Goal: Information Seeking & Learning: Learn about a topic

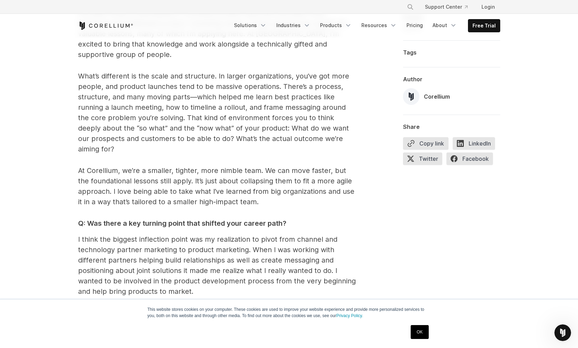
scroll to position [553, 0]
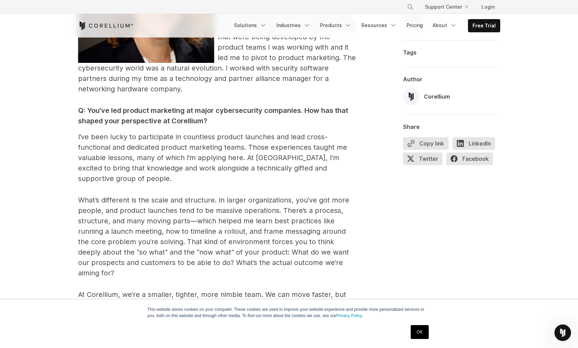
click at [331, 24] on link "Products" at bounding box center [336, 25] width 40 height 13
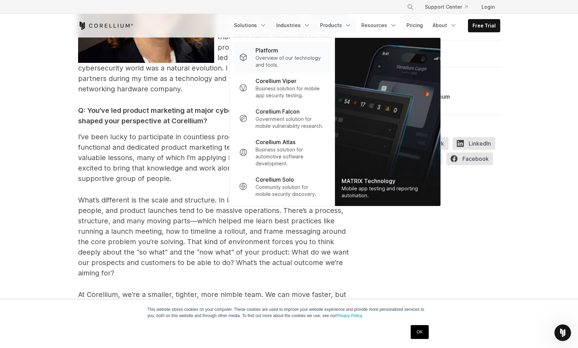
click at [285, 56] on p "Overview of our technology and tools." at bounding box center [290, 62] width 69 height 14
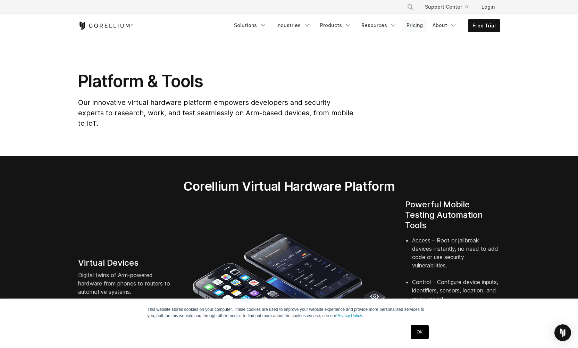
click at [416, 23] on link "Pricing" at bounding box center [414, 25] width 25 height 13
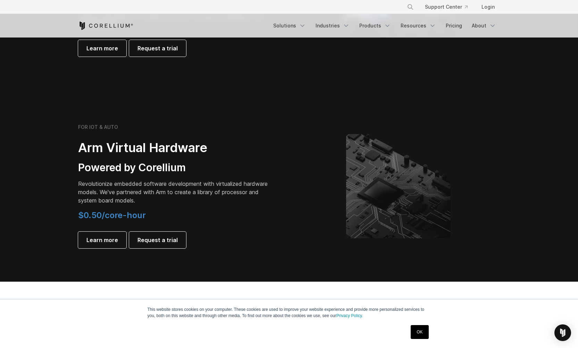
scroll to position [748, 0]
